Goal: Information Seeking & Learning: Learn about a topic

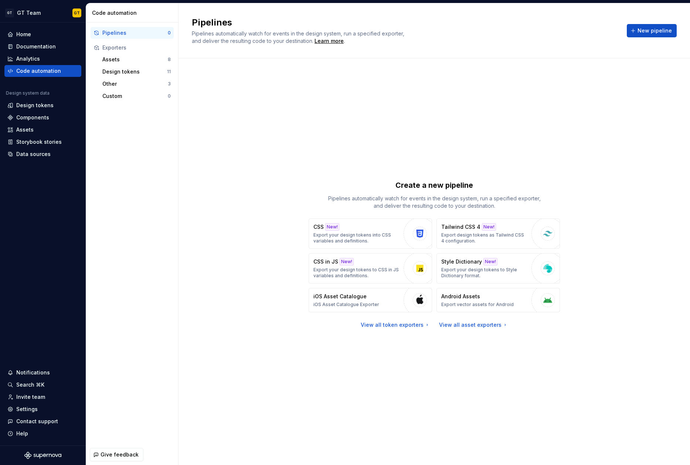
click at [169, 142] on div "Pipelines 0 Exporters Assets 8 Design tokens 11 Other 3 Custom 0" at bounding box center [132, 234] width 92 height 422
click at [51, 36] on div "Home" at bounding box center [42, 34] width 71 height 7
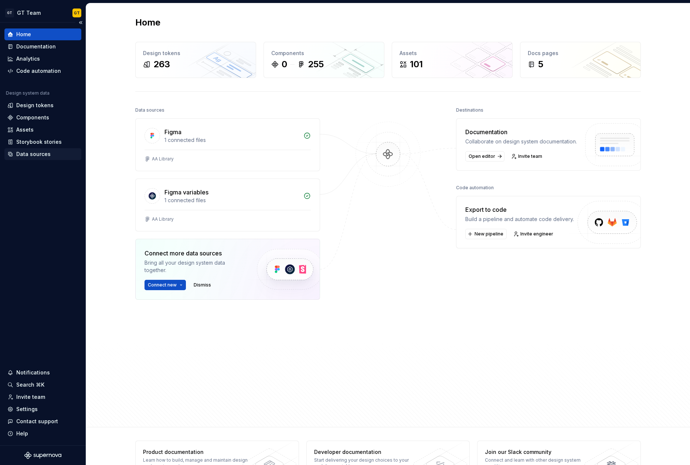
click at [47, 151] on div "Data sources" at bounding box center [33, 153] width 34 height 7
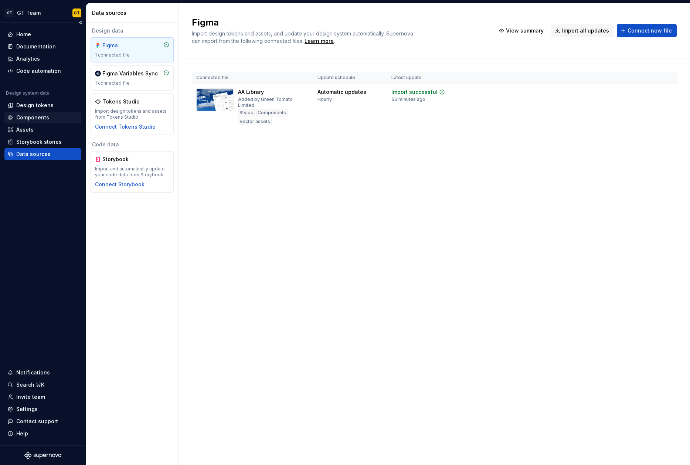
click at [38, 117] on div "Components" at bounding box center [32, 117] width 33 height 7
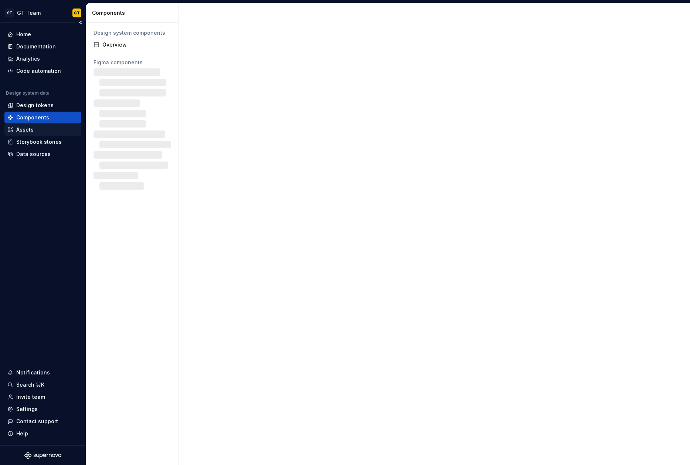
click at [37, 129] on div "Assets" at bounding box center [42, 129] width 71 height 7
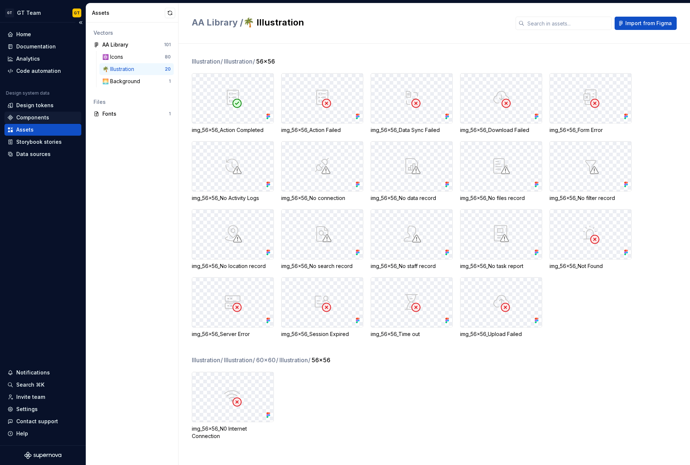
click at [41, 117] on div "Components" at bounding box center [32, 117] width 33 height 7
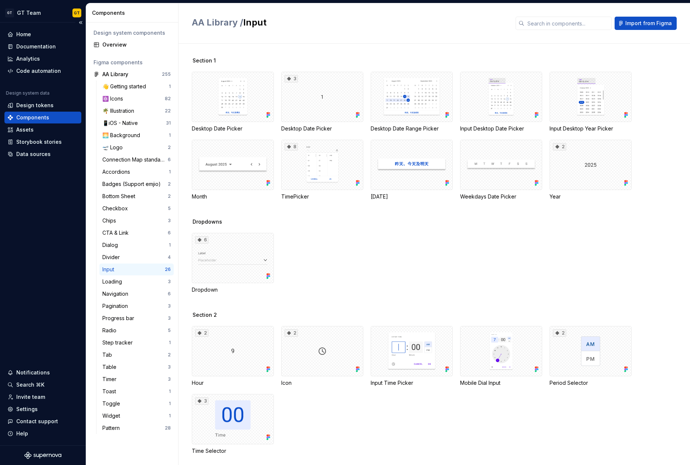
click at [33, 112] on div "Components" at bounding box center [42, 118] width 77 height 12
click at [33, 105] on div "Design tokens" at bounding box center [34, 105] width 37 height 7
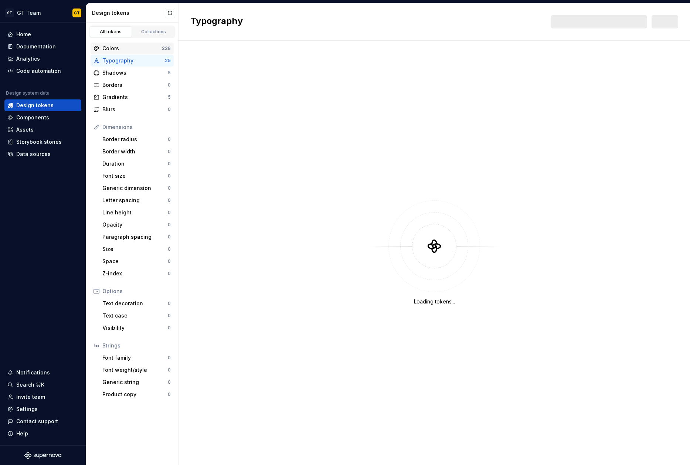
click at [126, 48] on div "Colors" at bounding box center [132, 48] width 60 height 7
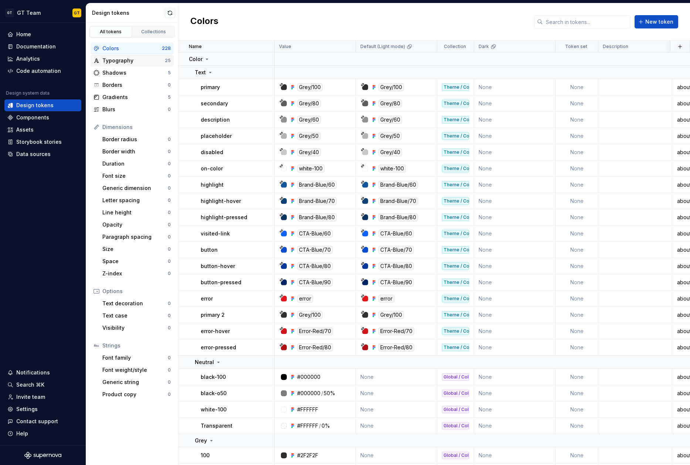
click at [124, 61] on div "Typography" at bounding box center [133, 60] width 62 height 7
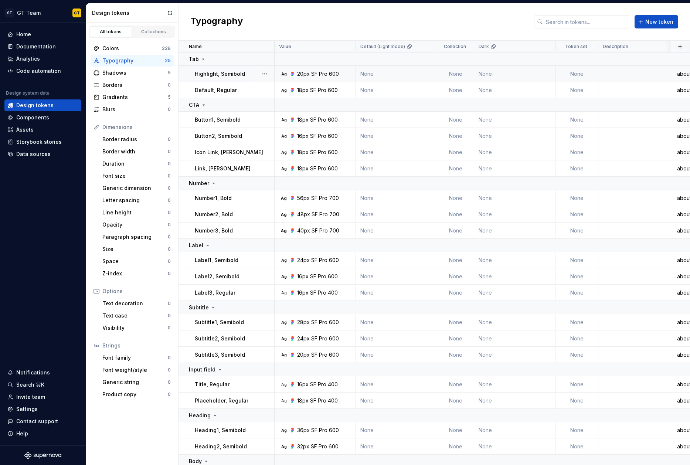
click at [238, 74] on p "Highlight, Semibold" at bounding box center [220, 73] width 50 height 7
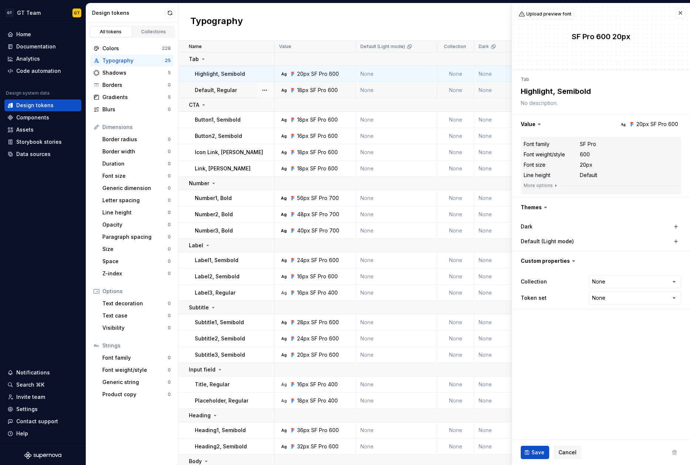
type textarea "*"
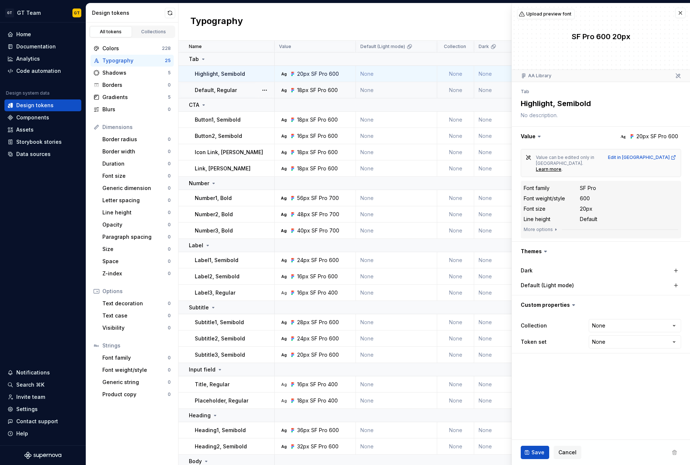
click at [589, 184] on div "SF Pro" at bounding box center [588, 187] width 16 height 7
drag, startPoint x: 603, startPoint y: 177, endPoint x: 568, endPoint y: 177, distance: 35.5
click at [568, 184] on div "Font family SF Pro" at bounding box center [601, 188] width 155 height 9
click at [599, 184] on dd "SF Pro" at bounding box center [629, 187] width 98 height 7
click at [131, 189] on div "Generic dimension" at bounding box center [134, 187] width 65 height 7
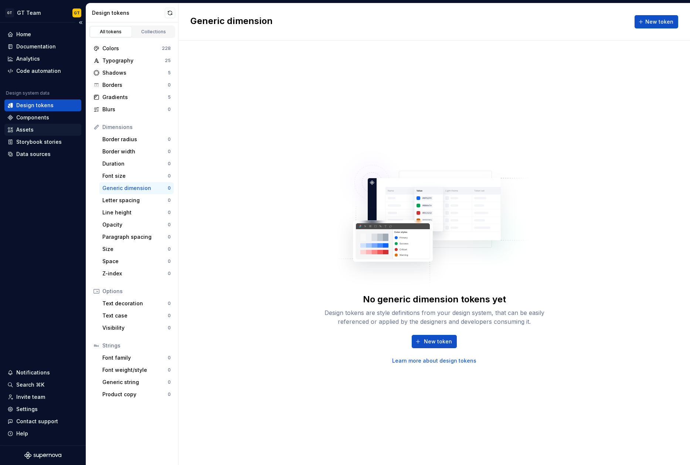
click at [23, 133] on div "Assets" at bounding box center [24, 129] width 17 height 7
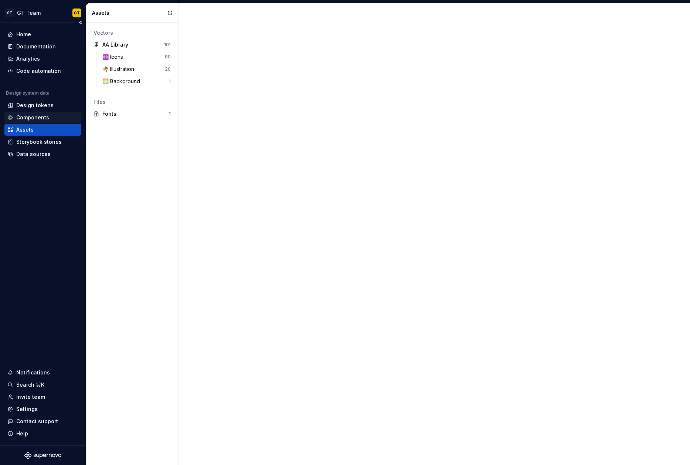
click at [37, 120] on div "Components" at bounding box center [32, 117] width 33 height 7
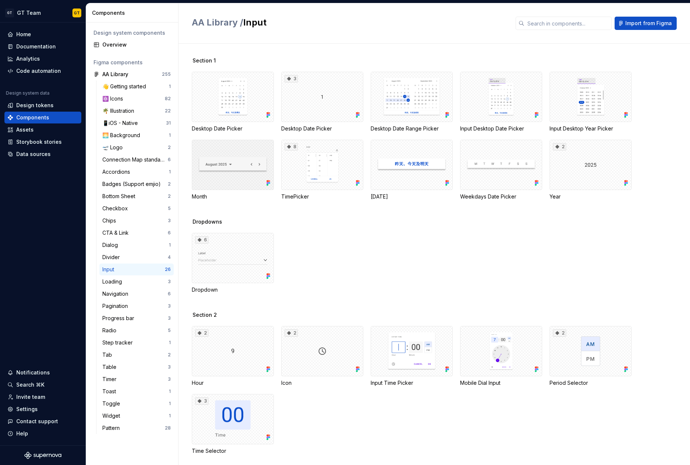
click at [248, 166] on div at bounding box center [233, 165] width 82 height 50
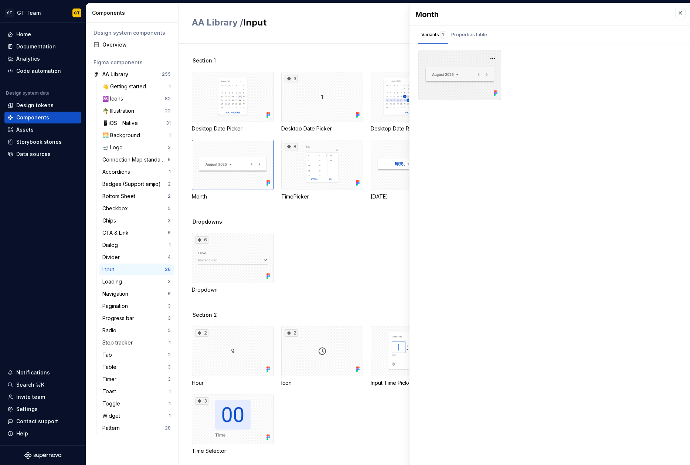
click at [457, 66] on div at bounding box center [459, 75] width 83 height 50
click at [469, 79] on div at bounding box center [459, 75] width 83 height 50
click at [494, 60] on button "button" at bounding box center [493, 58] width 10 height 10
click at [437, 136] on div "Month Variants 1 Properties table Property Values Default This Figma component …" at bounding box center [550, 234] width 281 height 462
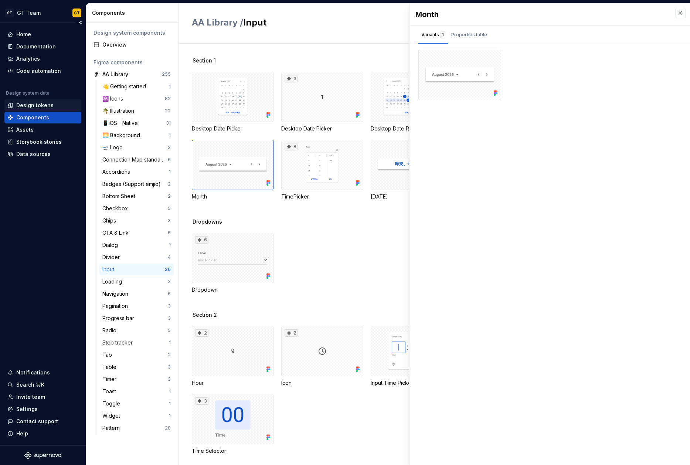
click at [40, 99] on div "Design tokens" at bounding box center [42, 105] width 77 height 12
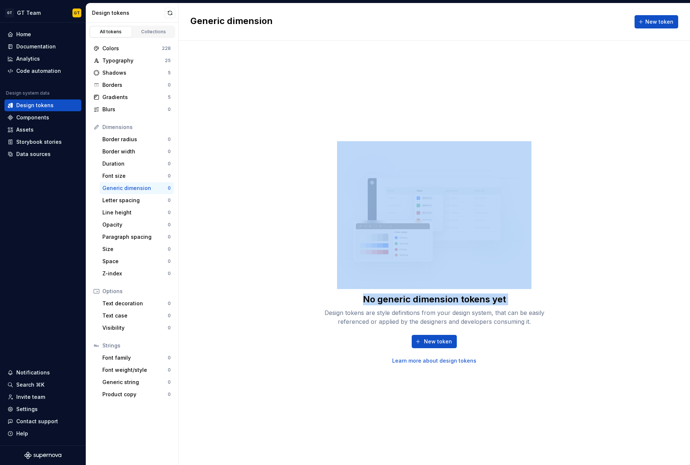
drag, startPoint x: 204, startPoint y: 61, endPoint x: 298, endPoint y: 313, distance: 269.4
click at [298, 313] on div "No generic dimension tokens yet Design tokens are style definitions from your d…" at bounding box center [435, 253] width 512 height 424
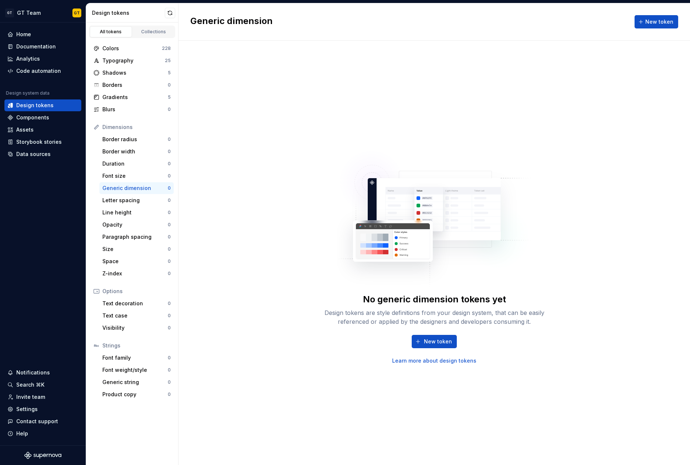
click at [223, 157] on div "No generic dimension tokens yet Design tokens are style definitions from your d…" at bounding box center [435, 253] width 512 height 424
click at [37, 16] on html "GT GT Team GT Home Documentation Analytics Code automation Design system data D…" at bounding box center [345, 232] width 690 height 465
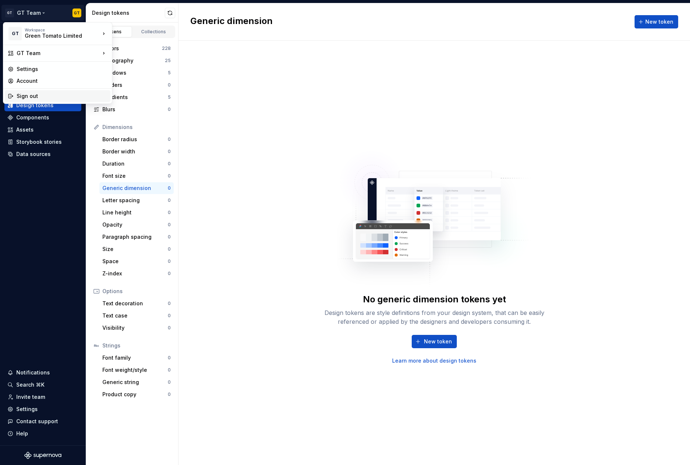
click at [58, 100] on div "Sign out" at bounding box center [58, 96] width 106 height 12
